Goal: Information Seeking & Learning: Compare options

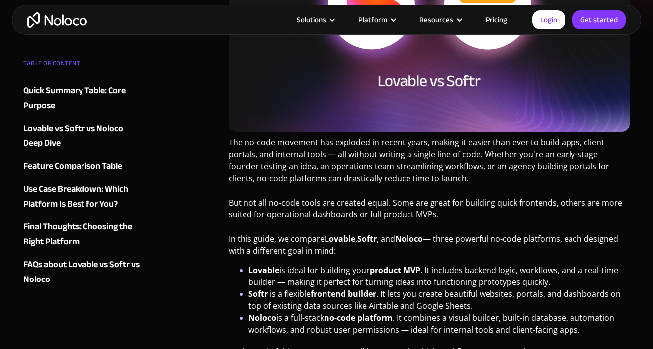
scroll to position [299, 0]
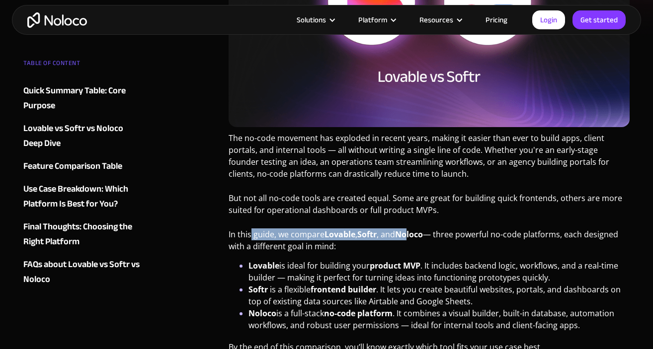
drag, startPoint x: 252, startPoint y: 236, endPoint x: 409, endPoint y: 234, distance: 157.5
click at [409, 234] on p "In this guide, we compare Lovable , Softr , and Noloco — three powerful no-code…" at bounding box center [429, 244] width 401 height 31
click at [409, 234] on strong "Noloco" at bounding box center [409, 234] width 28 height 11
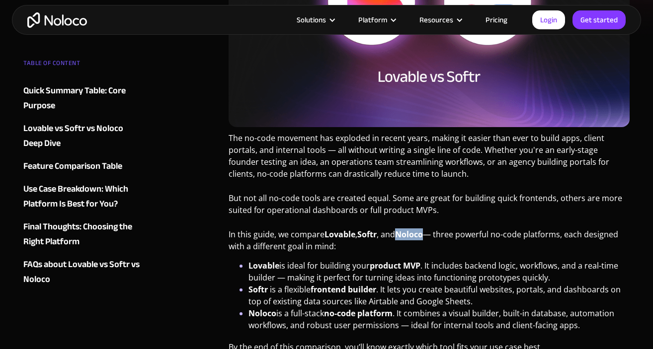
click at [409, 234] on strong "Noloco" at bounding box center [409, 234] width 28 height 11
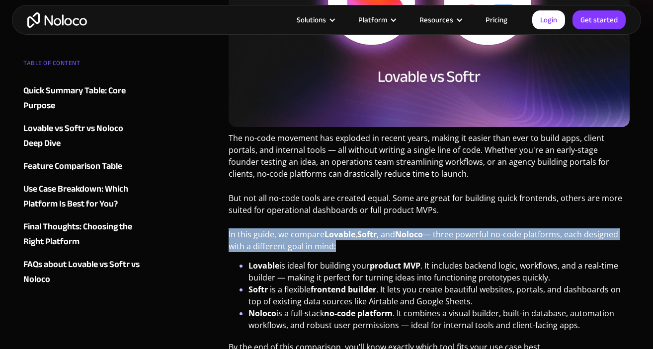
click at [409, 234] on strong "Noloco" at bounding box center [409, 234] width 28 height 11
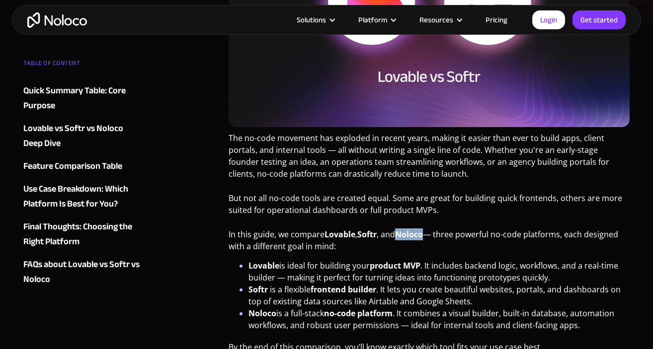
click at [409, 234] on strong "Noloco" at bounding box center [409, 234] width 28 height 11
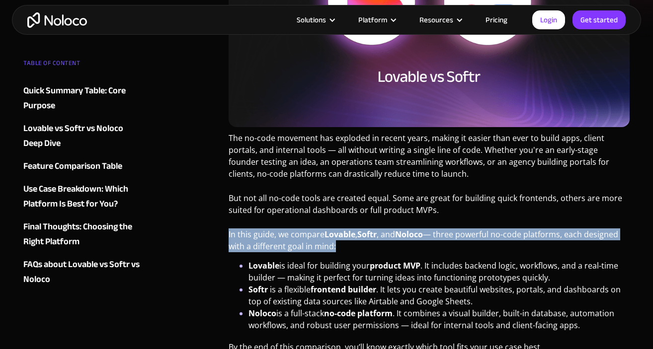
click at [409, 234] on strong "Noloco" at bounding box center [409, 234] width 28 height 11
click at [418, 249] on p "In this guide, we compare Lovable , Softr , and Noloco — three powerful no-code…" at bounding box center [429, 244] width 401 height 31
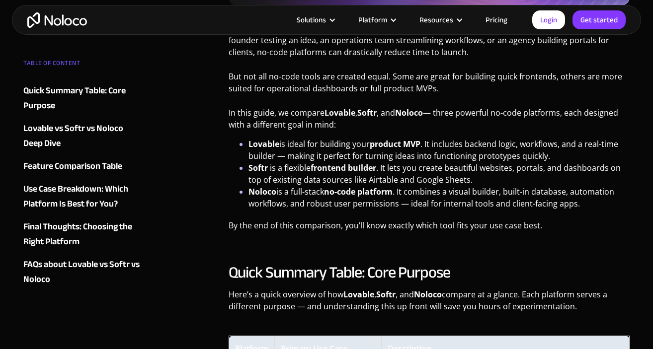
scroll to position [422, 0]
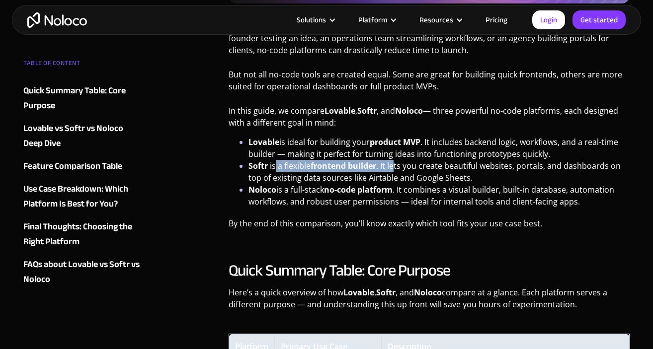
drag, startPoint x: 275, startPoint y: 167, endPoint x: 397, endPoint y: 166, distance: 121.3
click at [397, 166] on li "Softr is a flexible frontend builder . It lets you create beautiful websites, p…" at bounding box center [438, 172] width 381 height 24
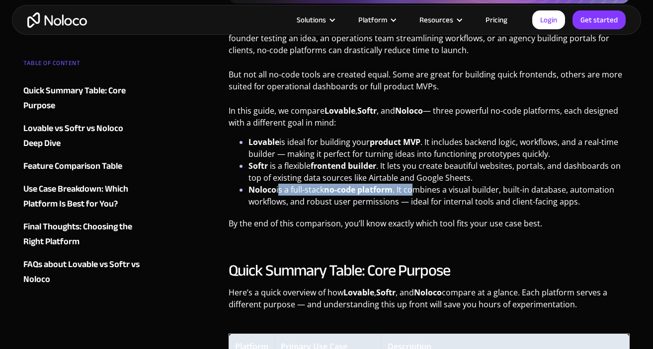
drag, startPoint x: 279, startPoint y: 194, endPoint x: 419, endPoint y: 189, distance: 140.7
click at [419, 189] on li "Noloco is a full-stack no-code platform . It combines a visual builder, built-i…" at bounding box center [438, 196] width 381 height 24
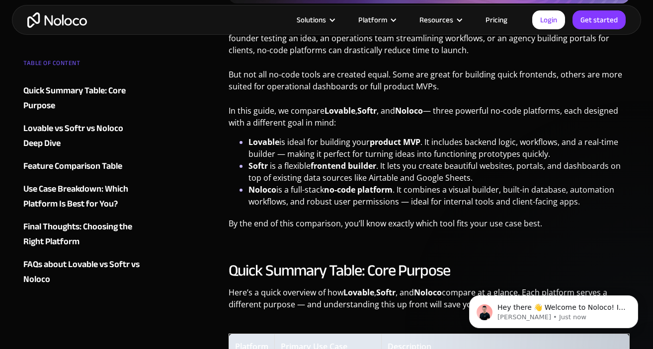
scroll to position [0, 0]
click at [635, 297] on icon "Dismiss notification" at bounding box center [635, 298] width 5 height 5
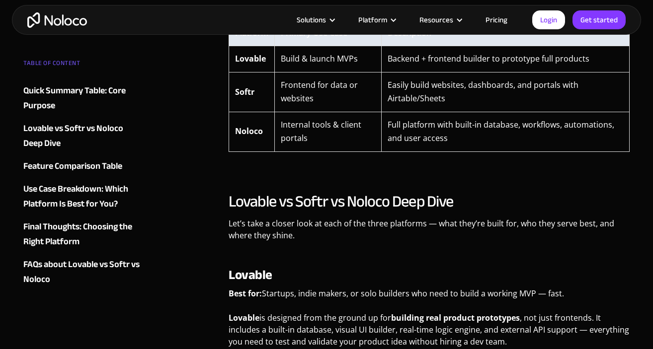
scroll to position [731, 0]
